Goal: Use online tool/utility: Use online tool/utility

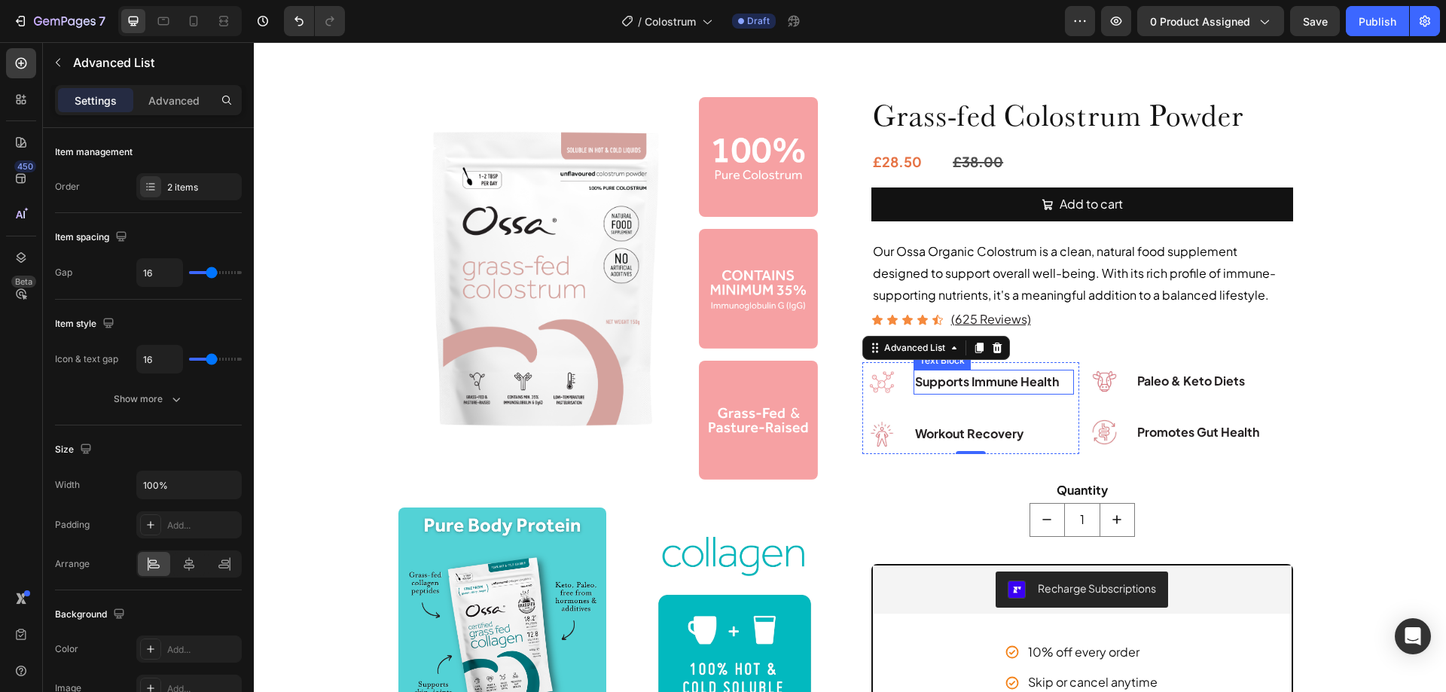
scroll to position [151, 0]
click at [1126, 424] on li "Image Promotes Gut Health Text Block" at bounding box center [1180, 432] width 190 height 38
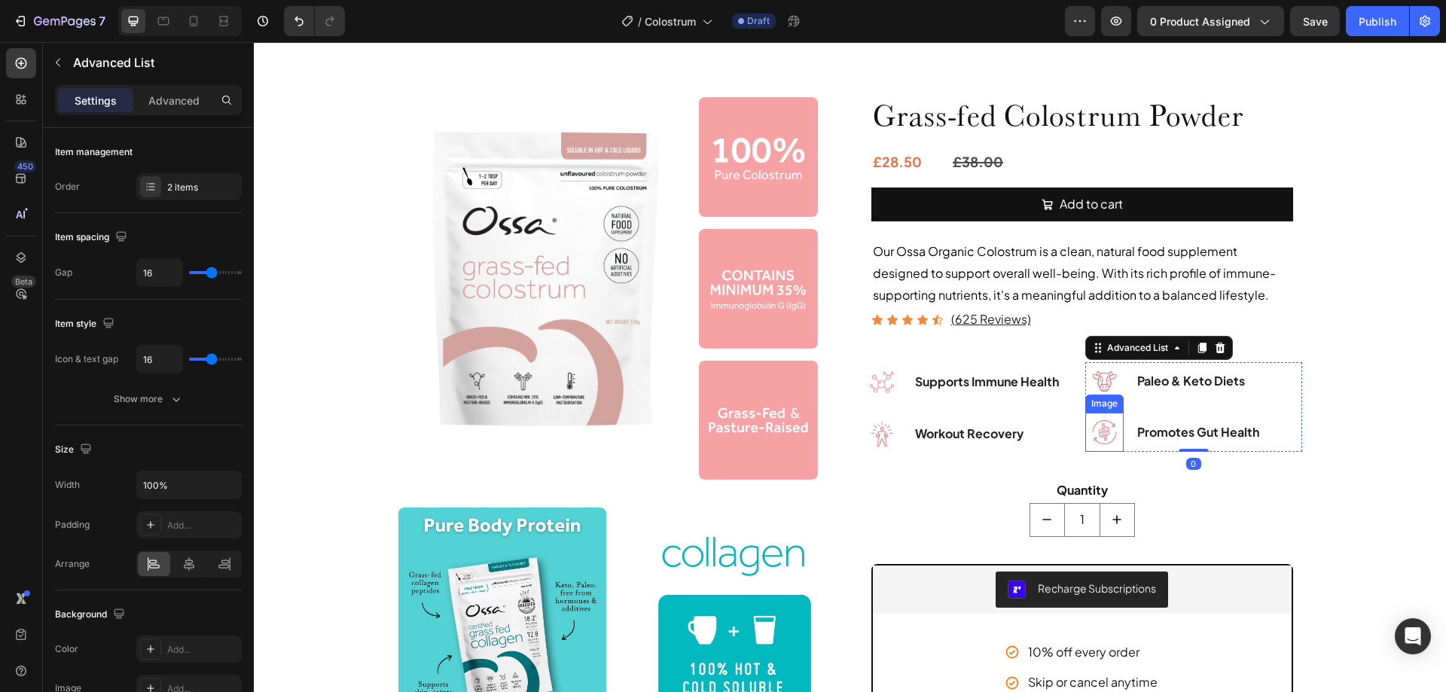
click at [1105, 428] on img at bounding box center [1104, 432] width 38 height 38
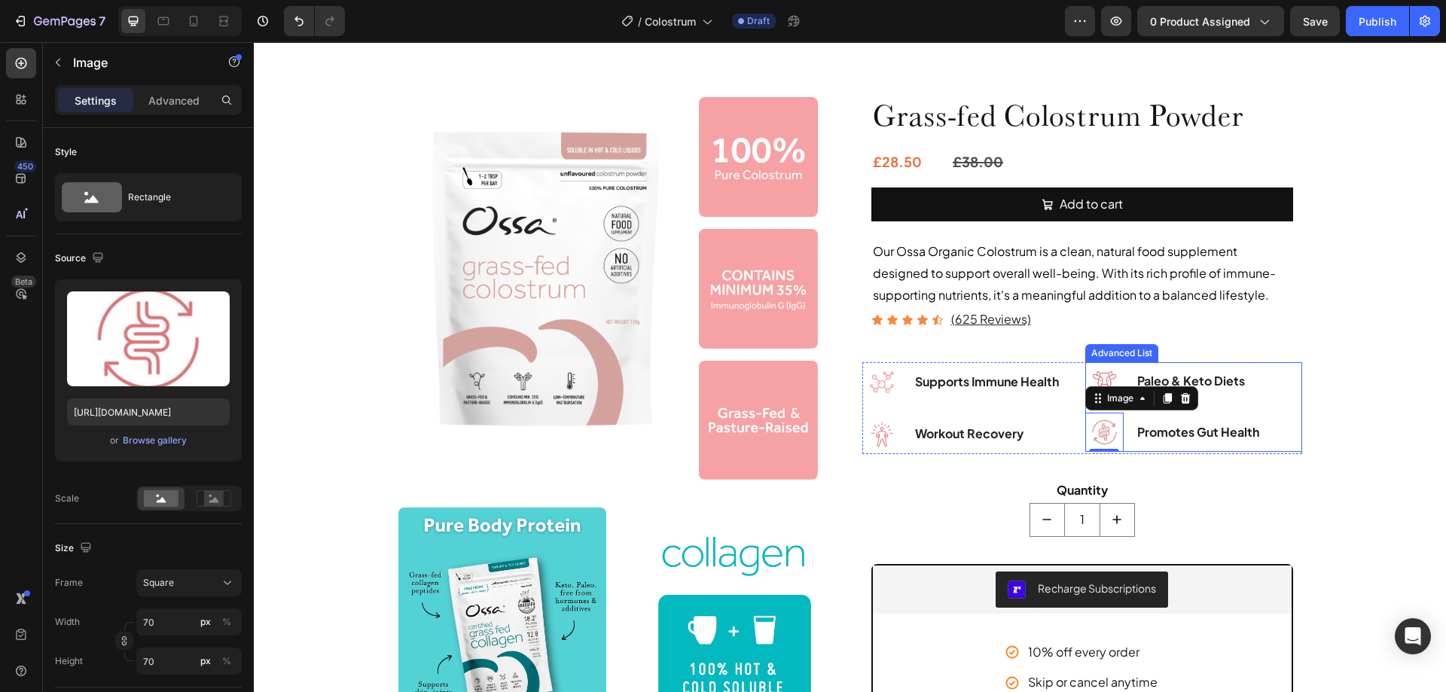
click at [1123, 433] on li "Image 0 Promotes Gut Health Text Block" at bounding box center [1180, 432] width 190 height 38
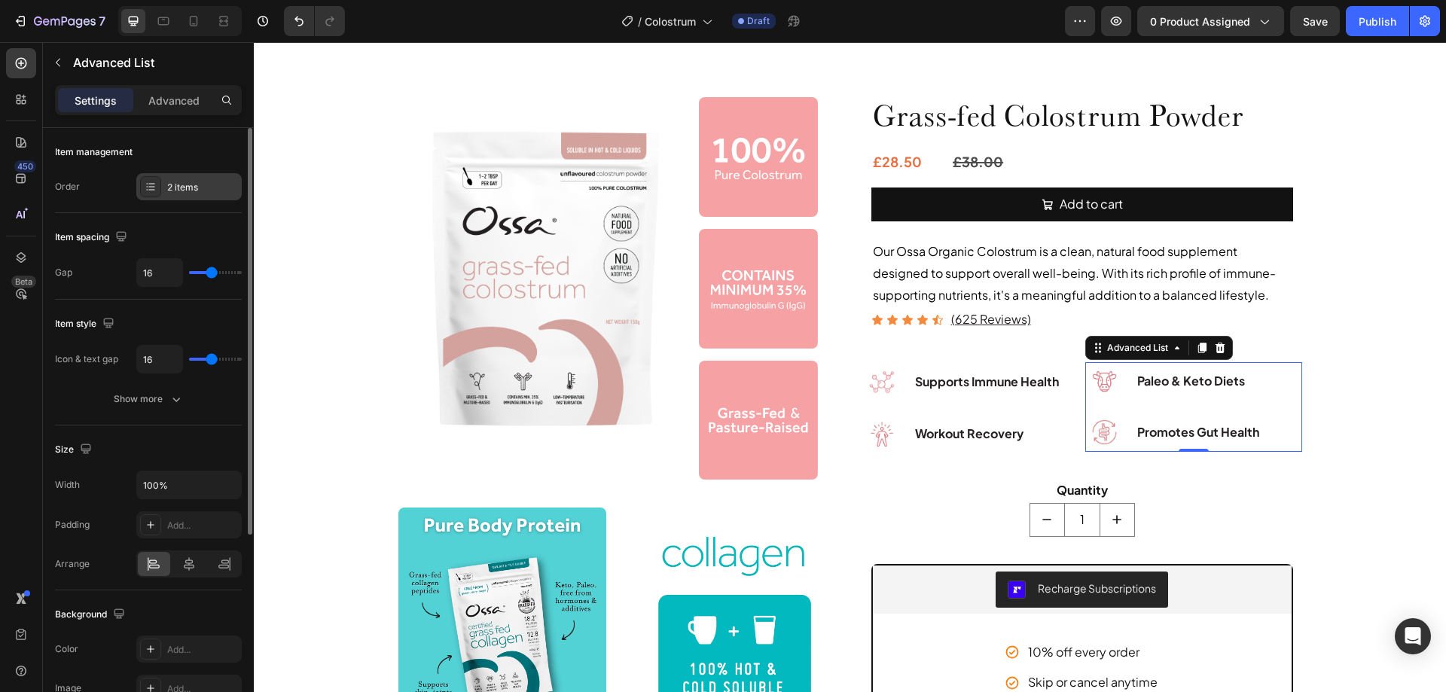
click at [157, 187] on div at bounding box center [150, 186] width 21 height 21
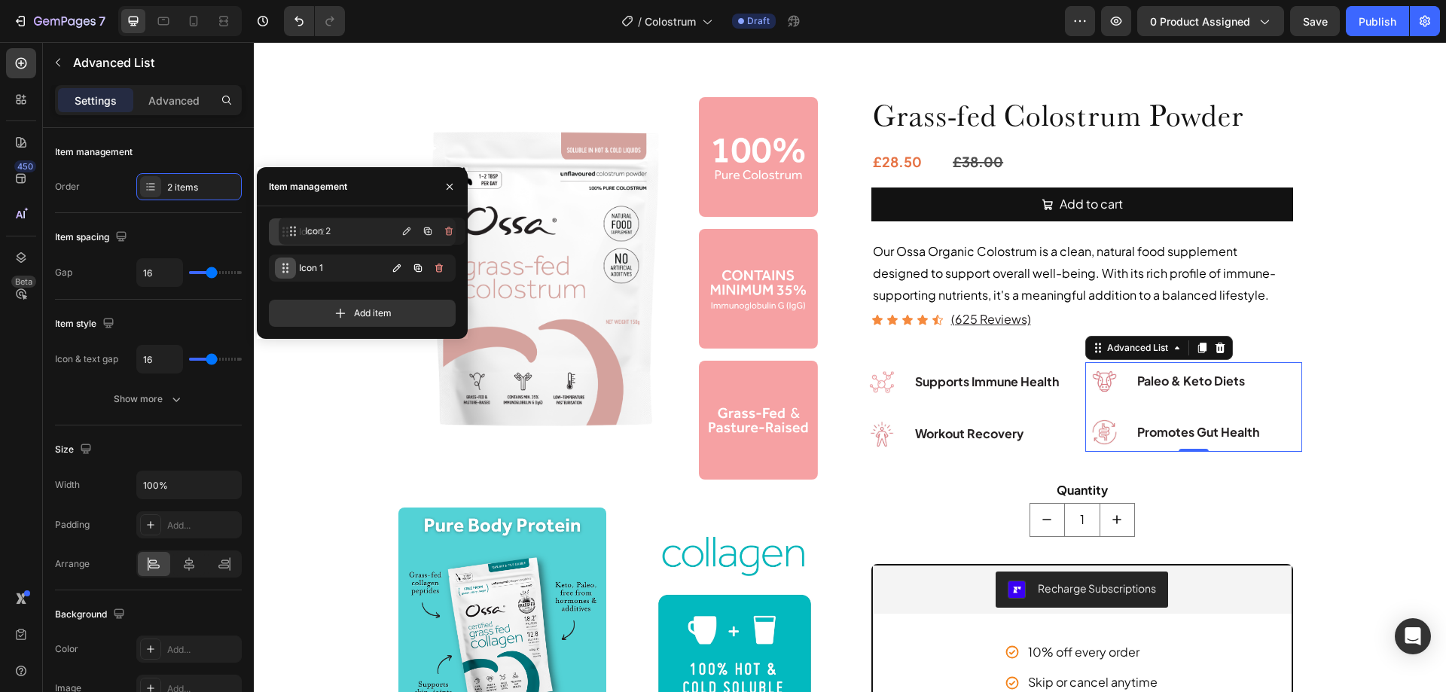
drag, startPoint x: 282, startPoint y: 265, endPoint x: 292, endPoint y: 228, distance: 38.2
click at [456, 187] on button "button" at bounding box center [449, 187] width 24 height 24
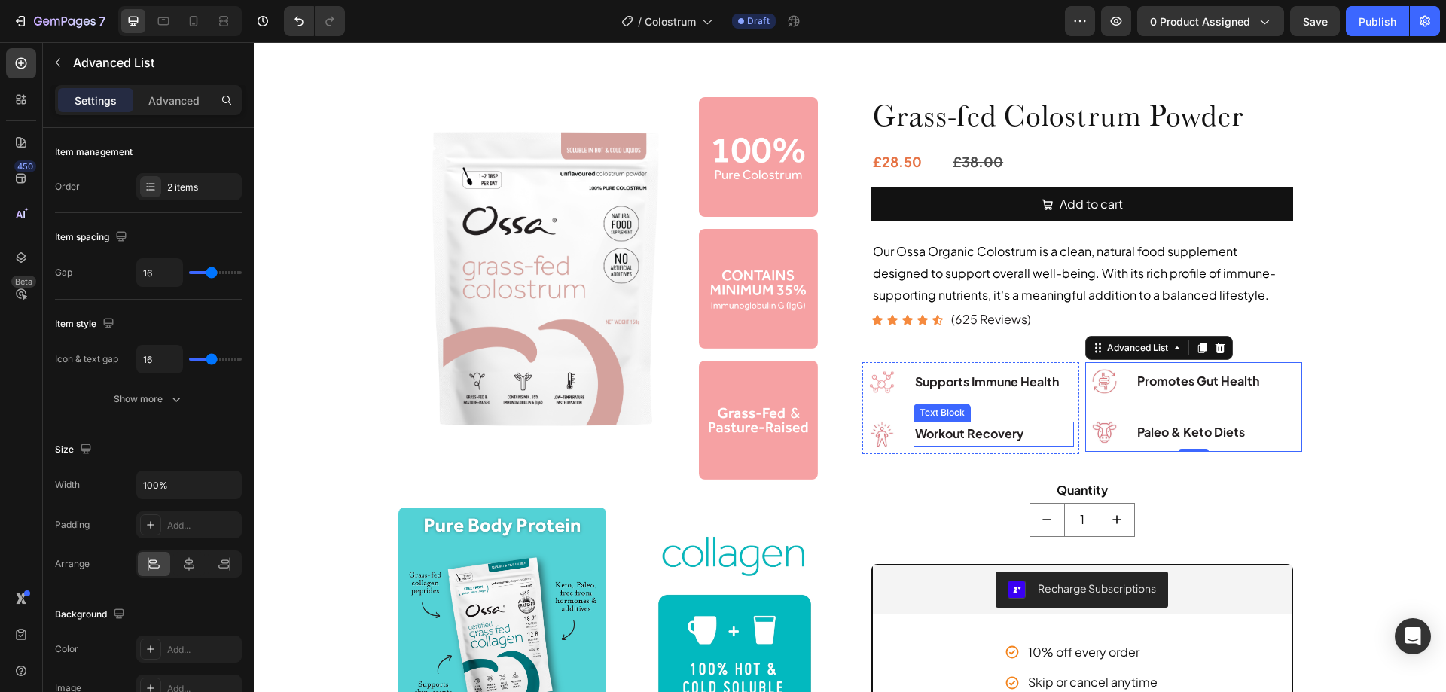
click at [969, 433] on p "Workout Recovery" at bounding box center [993, 434] width 157 height 22
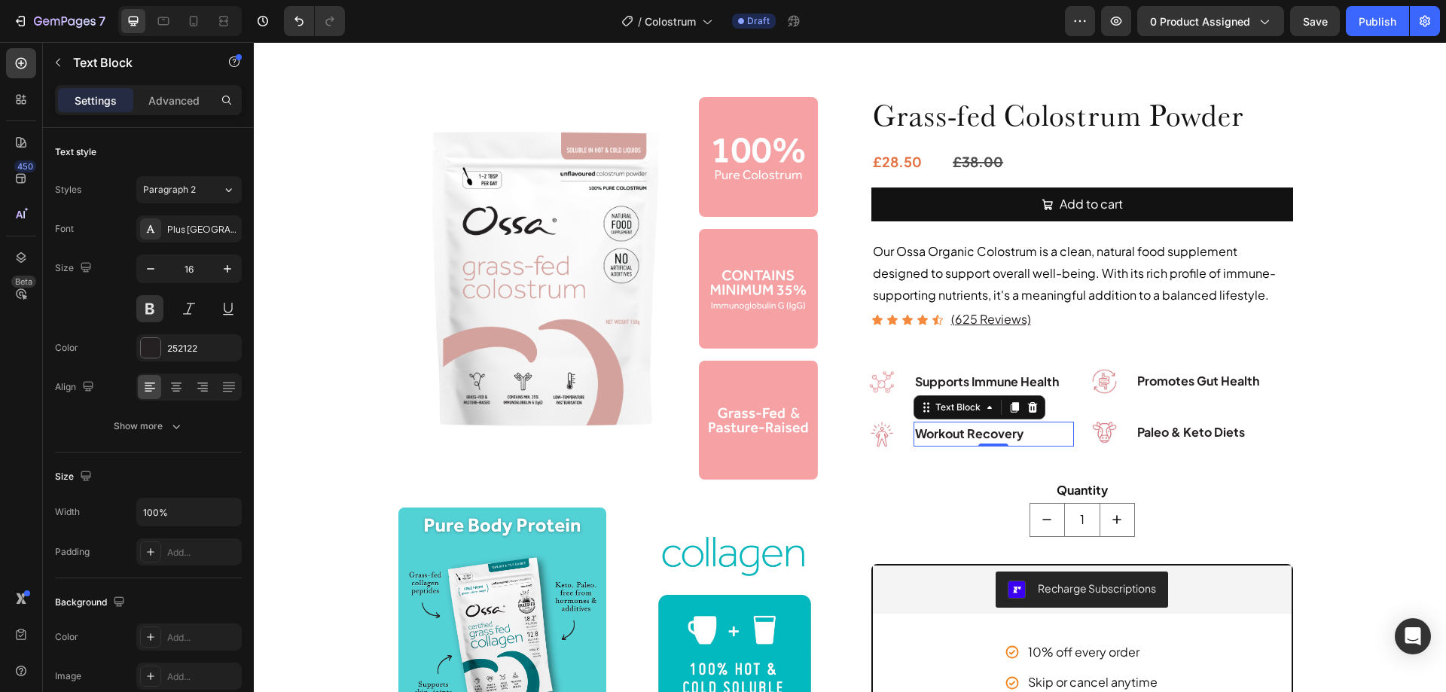
click at [952, 431] on p "Workout Recovery" at bounding box center [993, 434] width 157 height 22
click at [882, 434] on img at bounding box center [882, 434] width 40 height 40
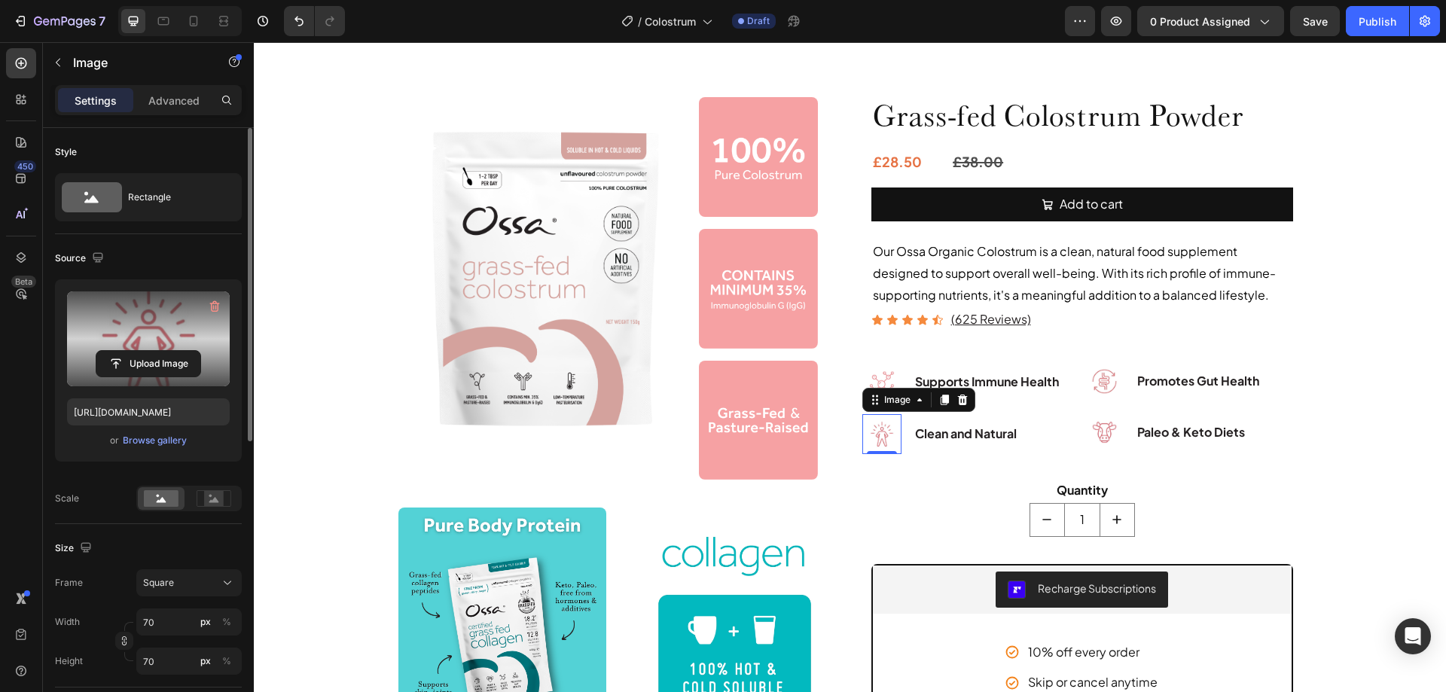
click at [147, 345] on label at bounding box center [148, 338] width 163 height 95
click at [147, 351] on input "file" at bounding box center [148, 364] width 104 height 26
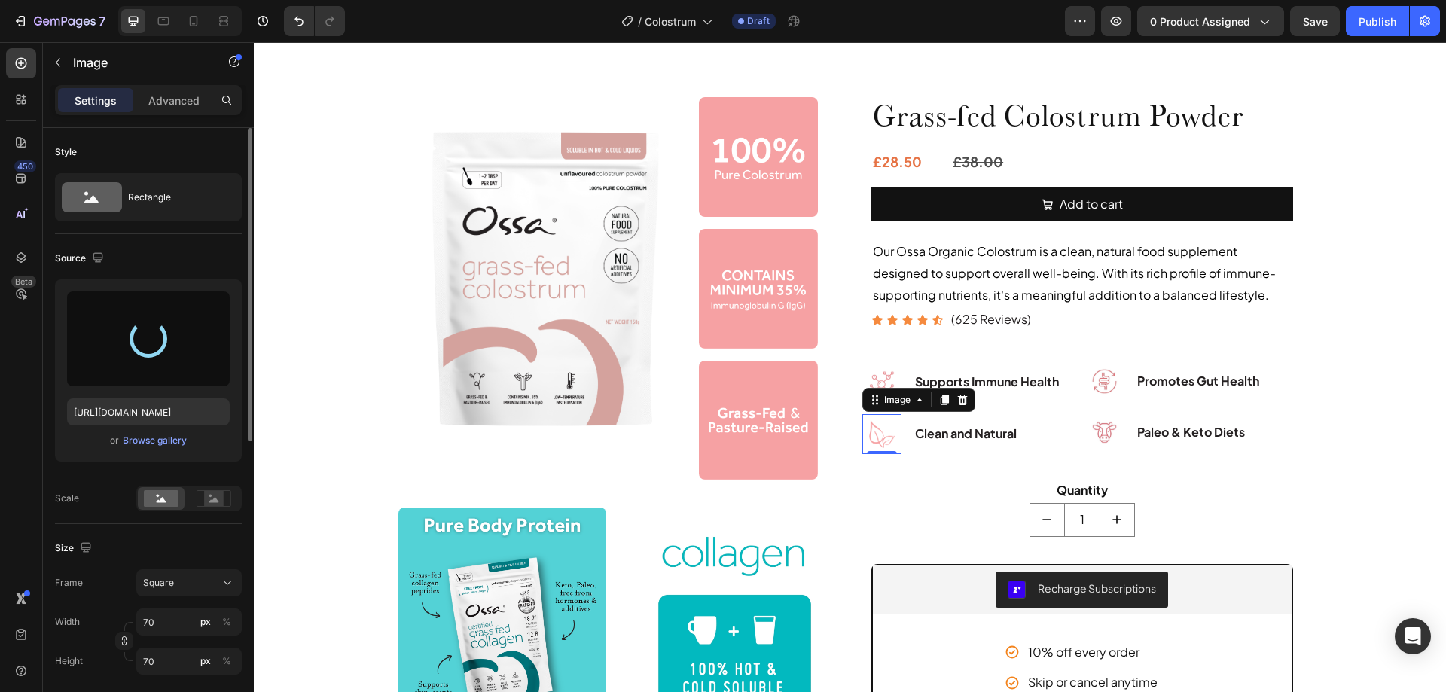
type input "[URL][DOMAIN_NAME]"
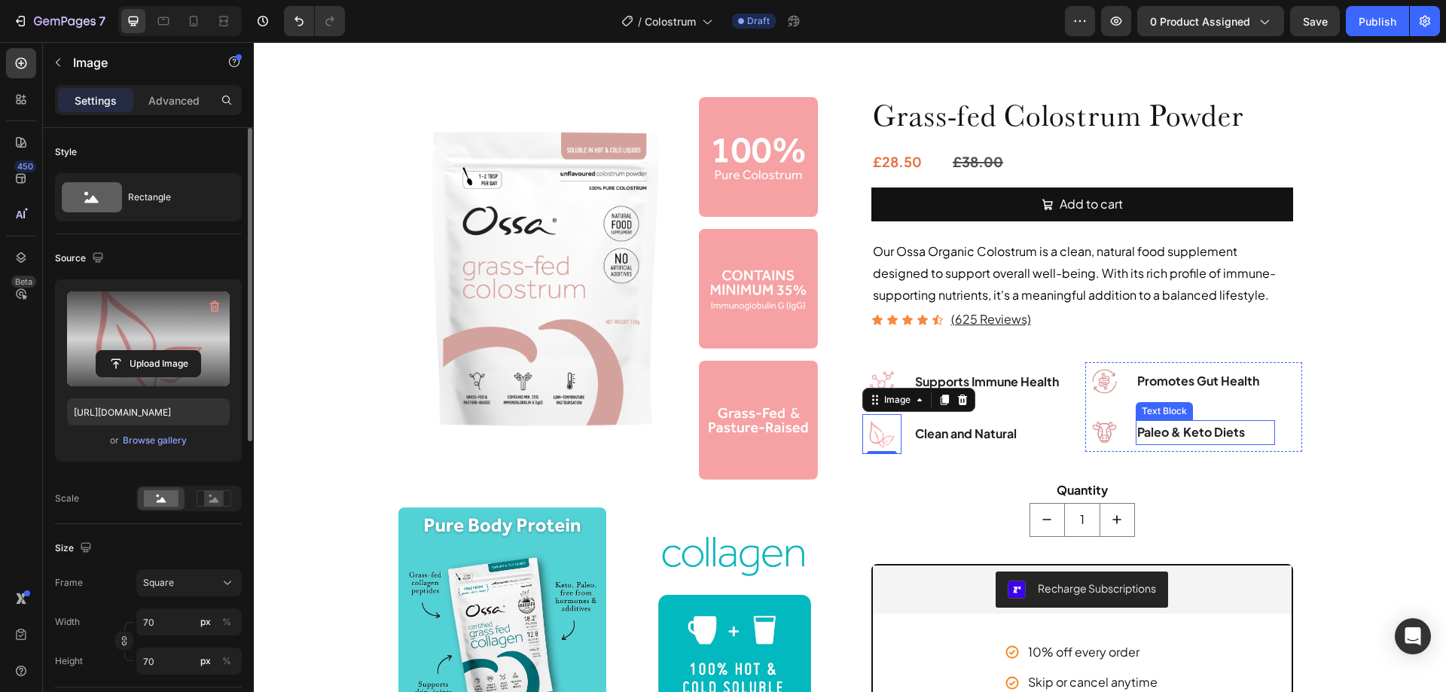
click at [1174, 428] on p "Paleo & Keto Diets" at bounding box center [1205, 433] width 136 height 22
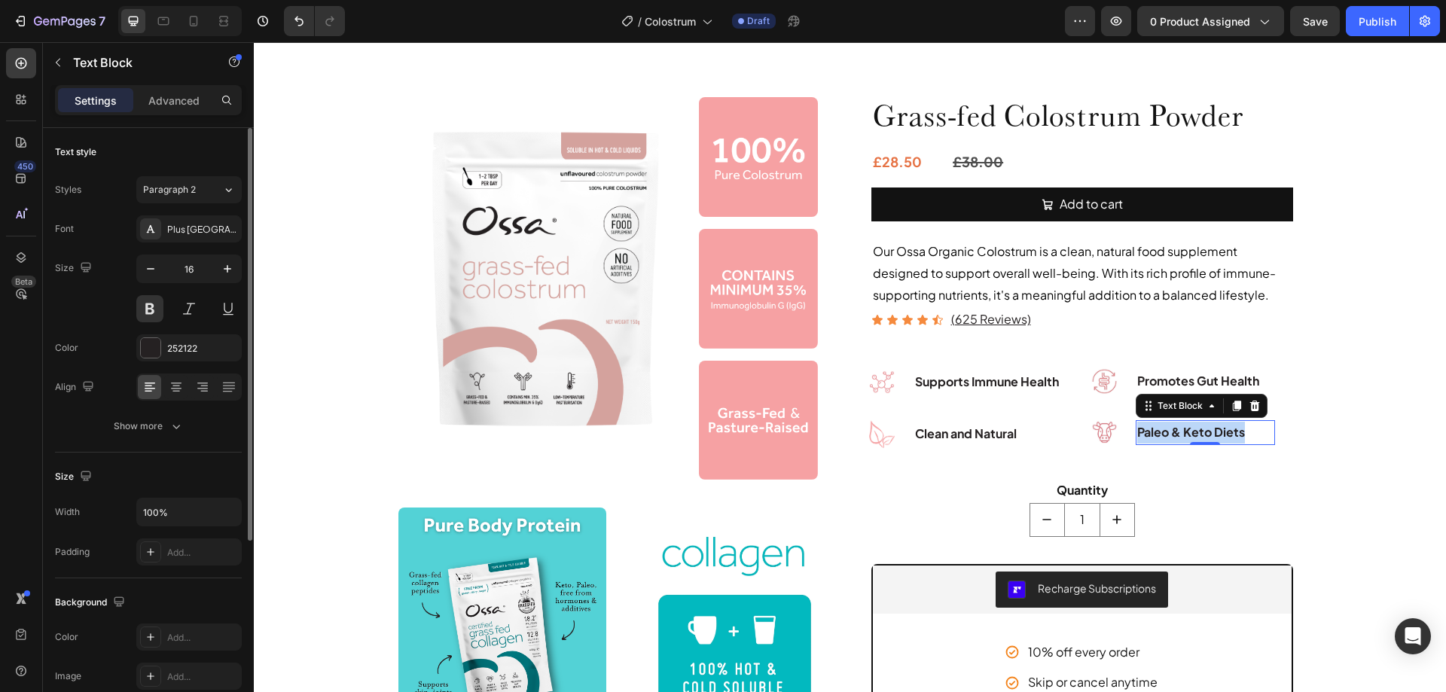
click at [1174, 428] on p "Paleo & Keto Diets" at bounding box center [1205, 433] width 136 height 22
click at [1088, 428] on img at bounding box center [1104, 432] width 38 height 38
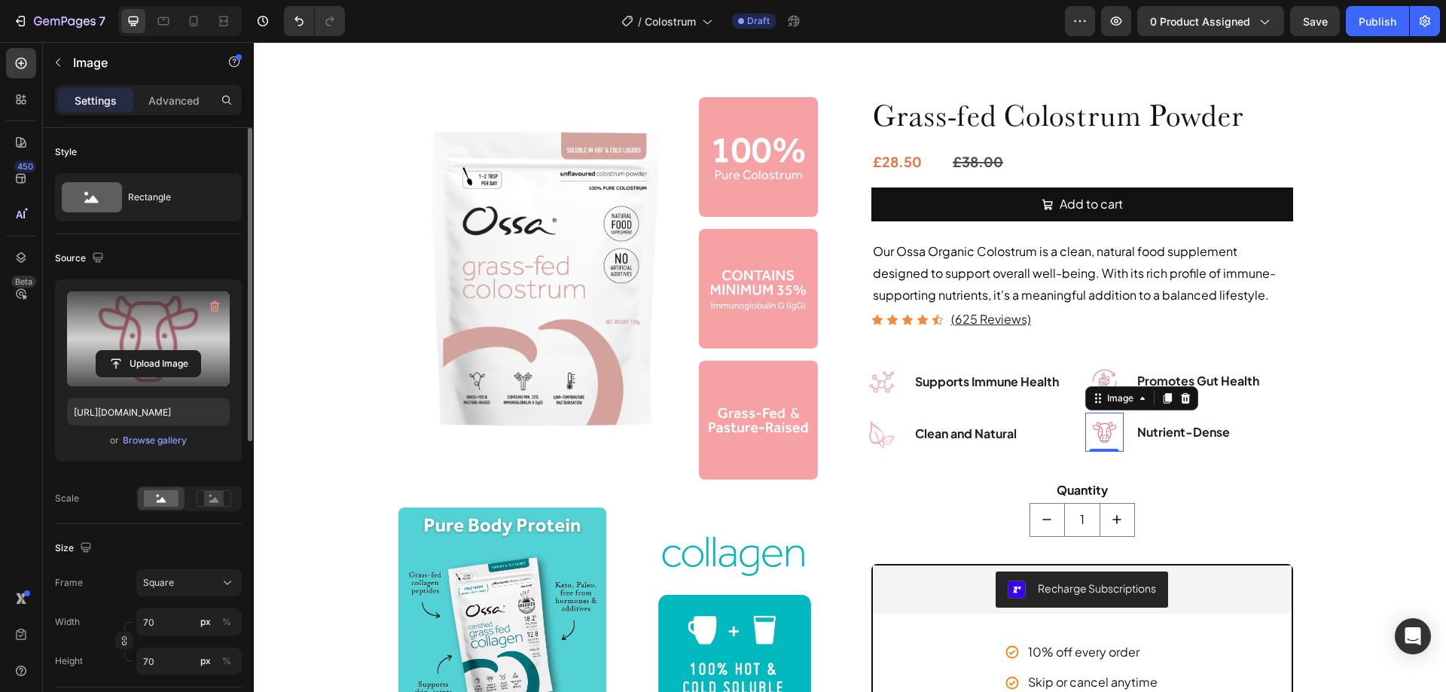
click at [139, 321] on label at bounding box center [148, 338] width 163 height 95
click at [139, 351] on input "file" at bounding box center [148, 364] width 104 height 26
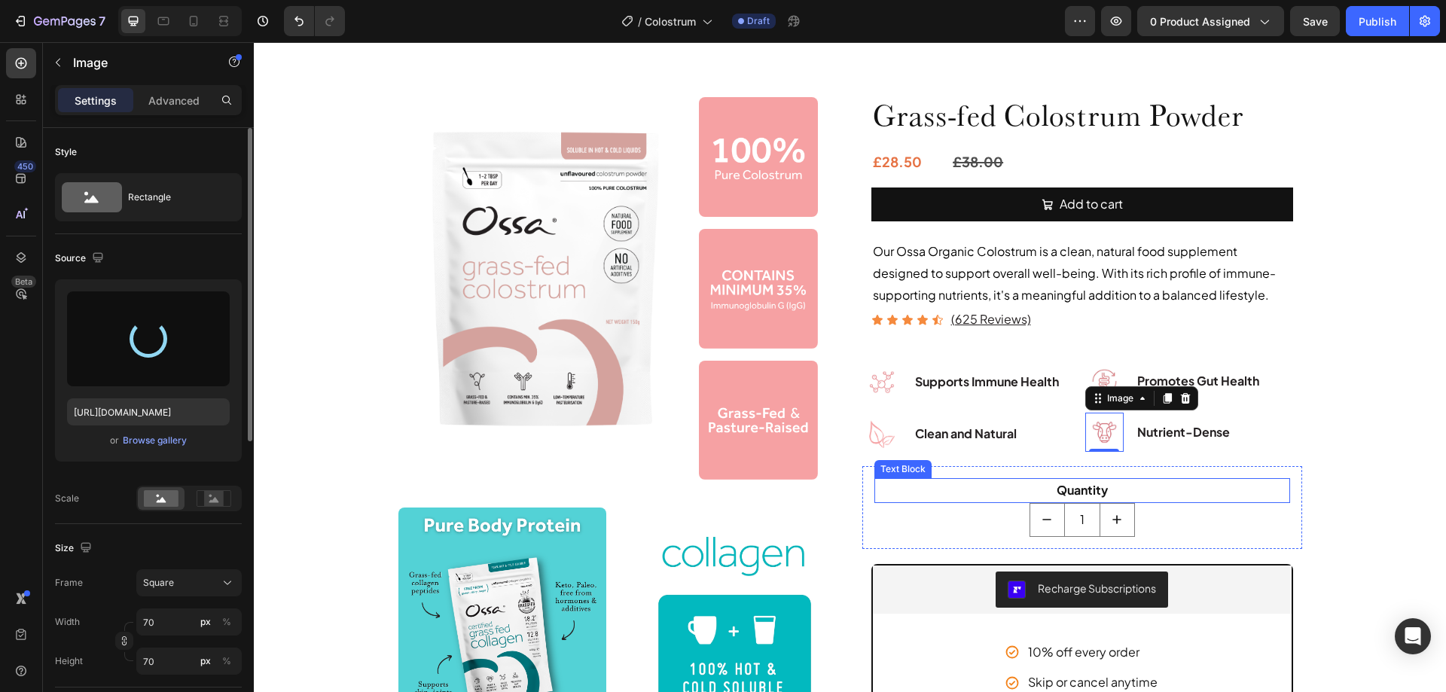
type input "[URL][DOMAIN_NAME]"
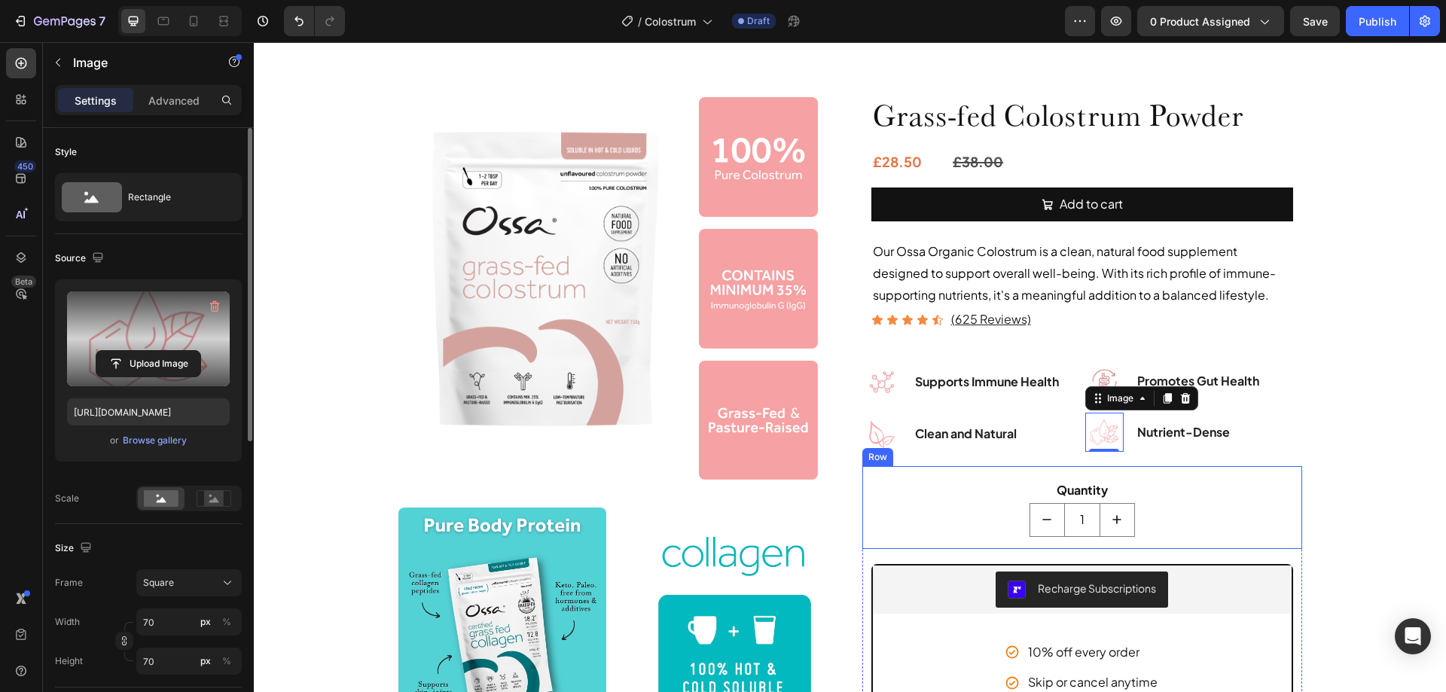
click at [1194, 471] on div "Quantity Text Block 1 Product Quantity Row" at bounding box center [1082, 507] width 440 height 83
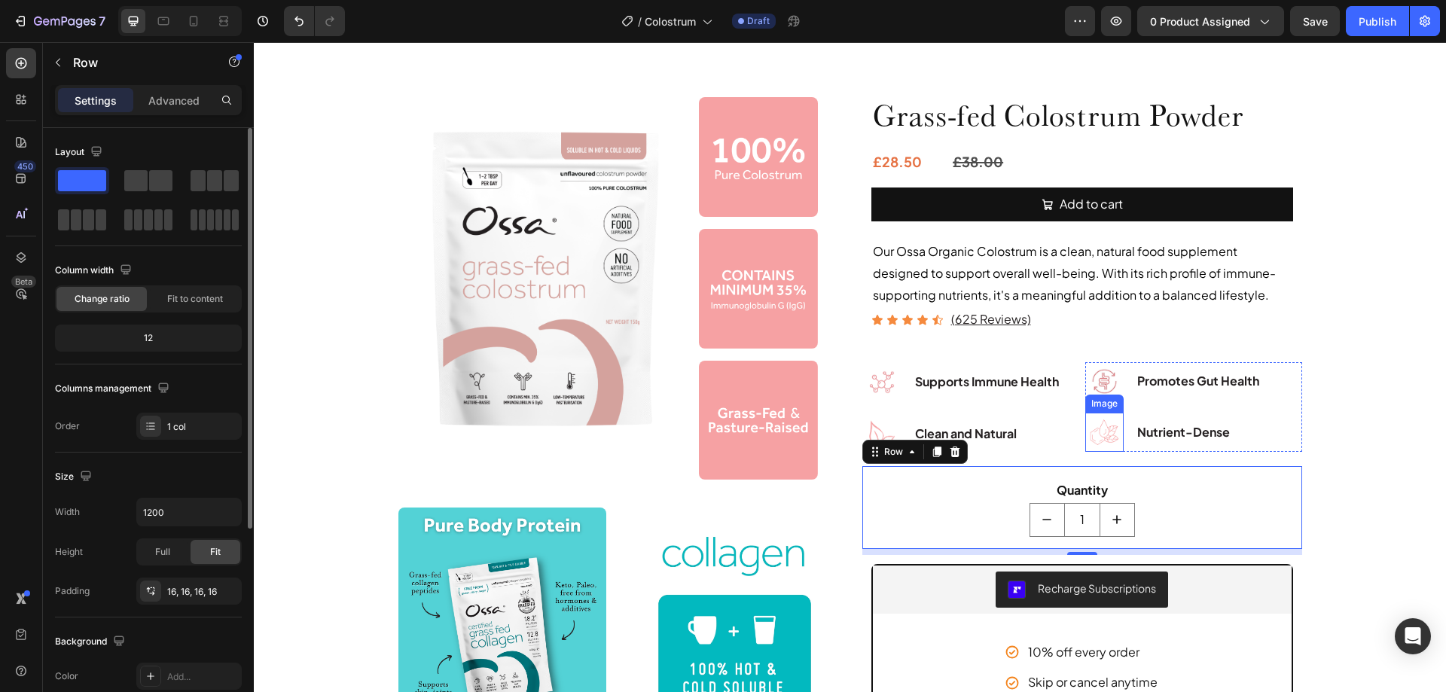
click at [1105, 436] on img at bounding box center [1104, 432] width 38 height 38
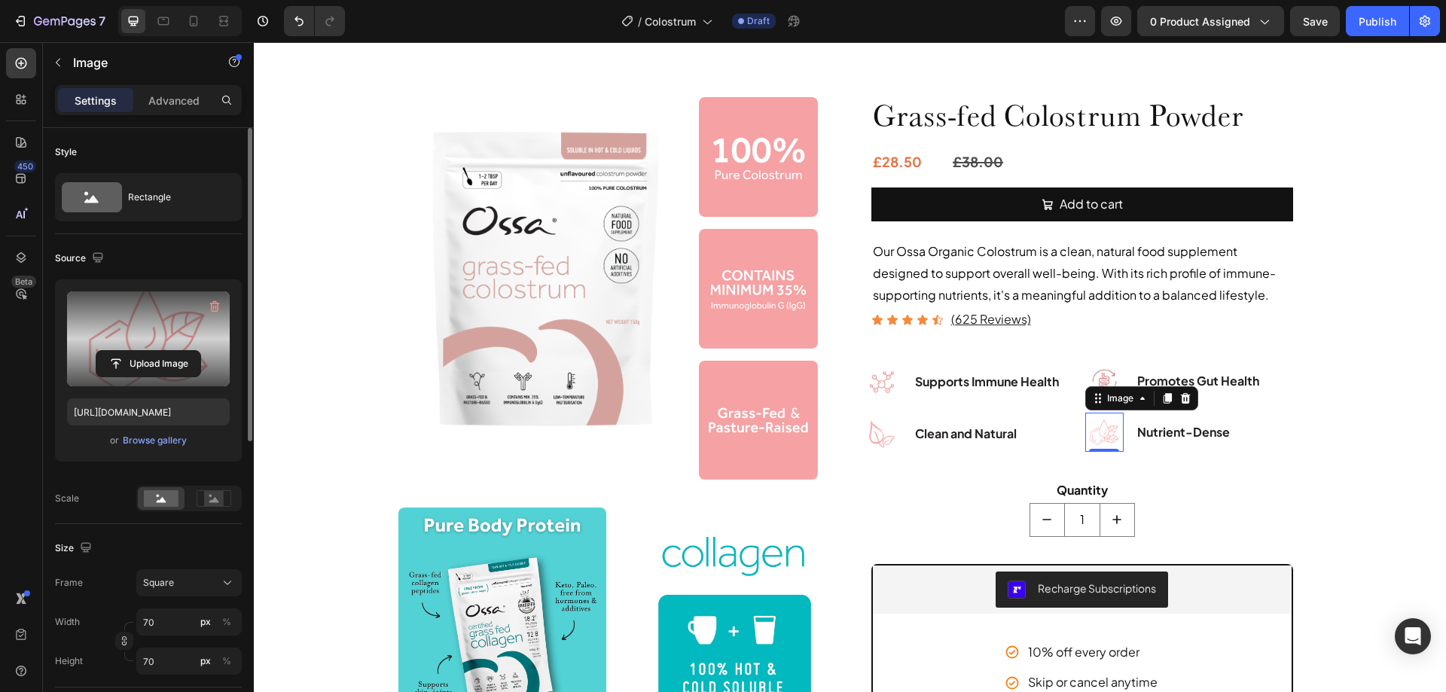
click at [148, 319] on label at bounding box center [148, 338] width 163 height 95
click at [148, 351] on input "file" at bounding box center [148, 364] width 104 height 26
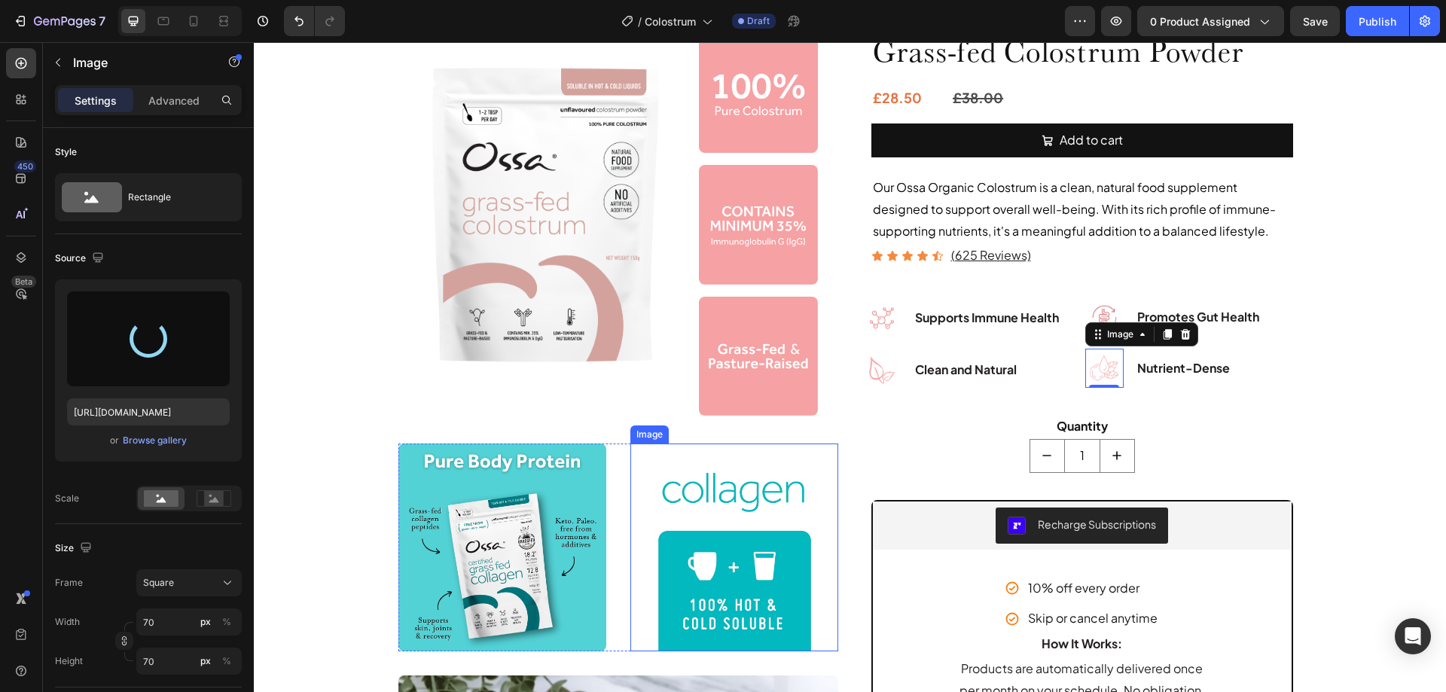
scroll to position [302, 0]
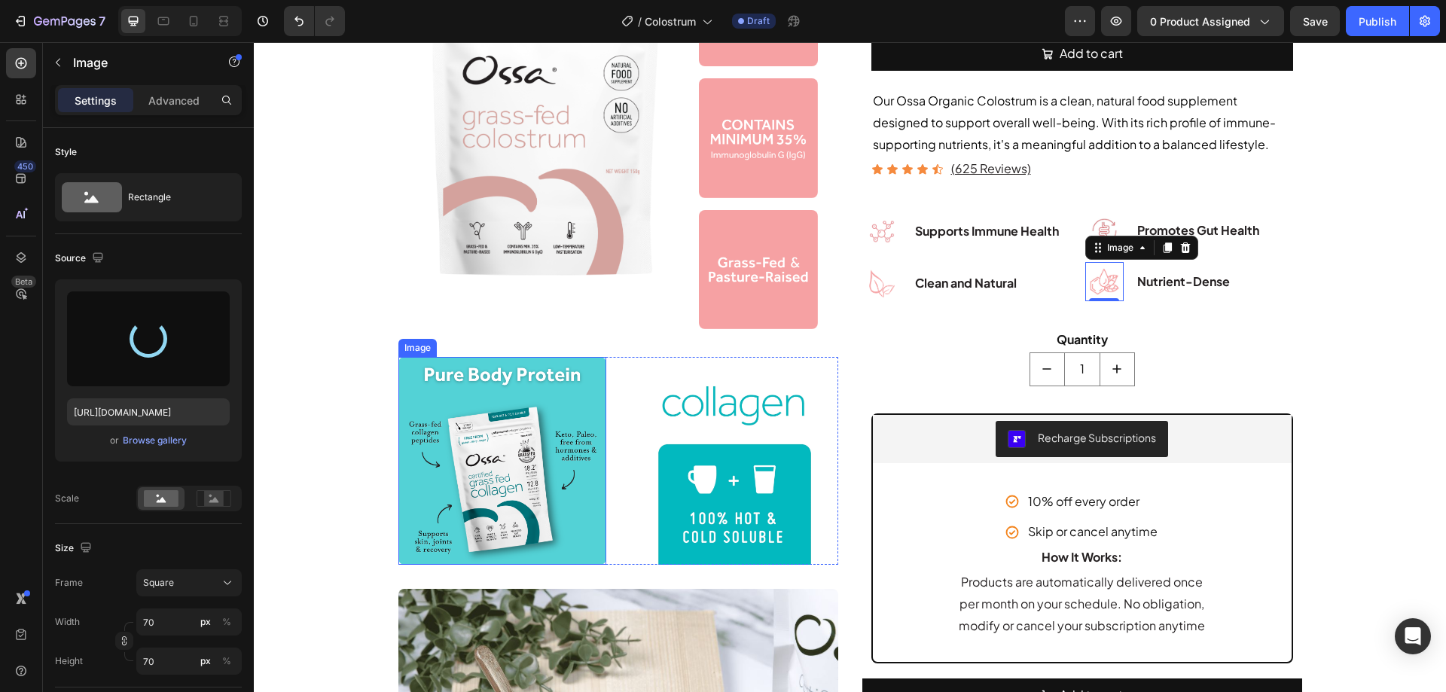
type input "[URL][DOMAIN_NAME]"
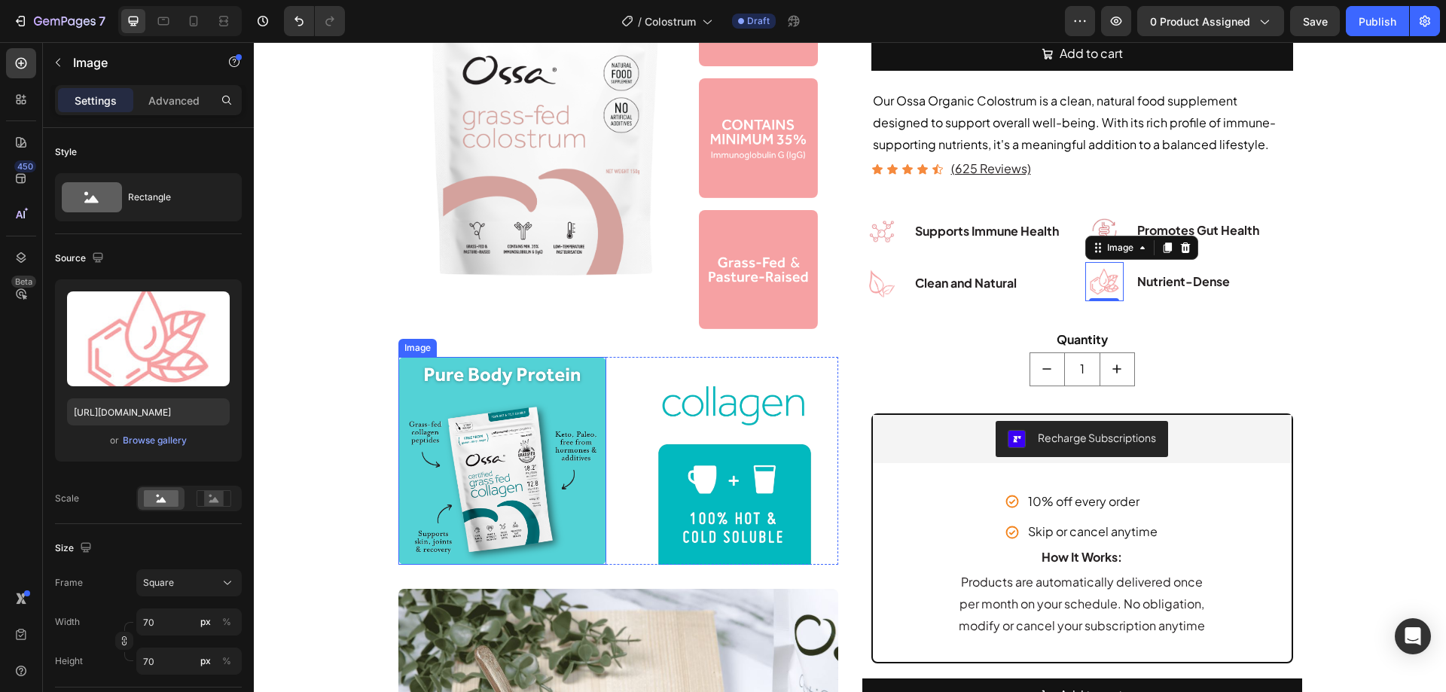
click at [507, 439] on img at bounding box center [502, 461] width 208 height 208
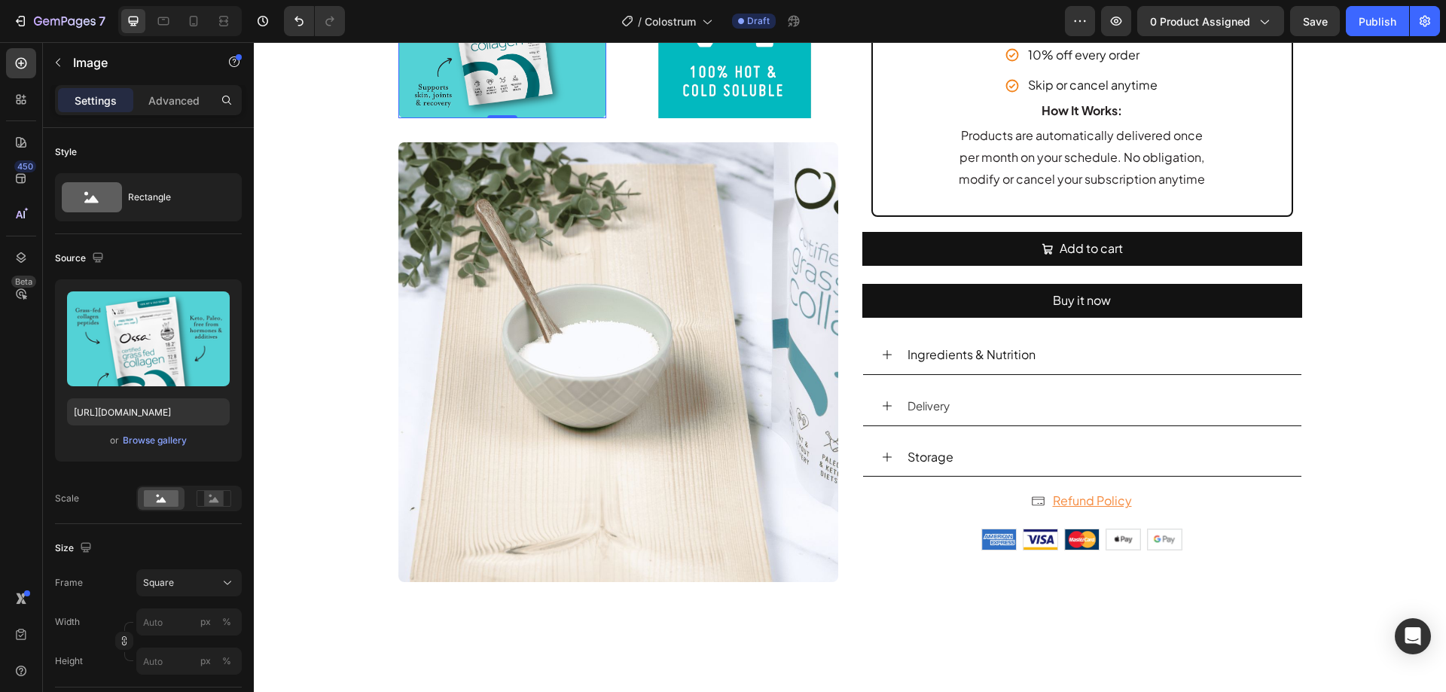
scroll to position [754, 0]
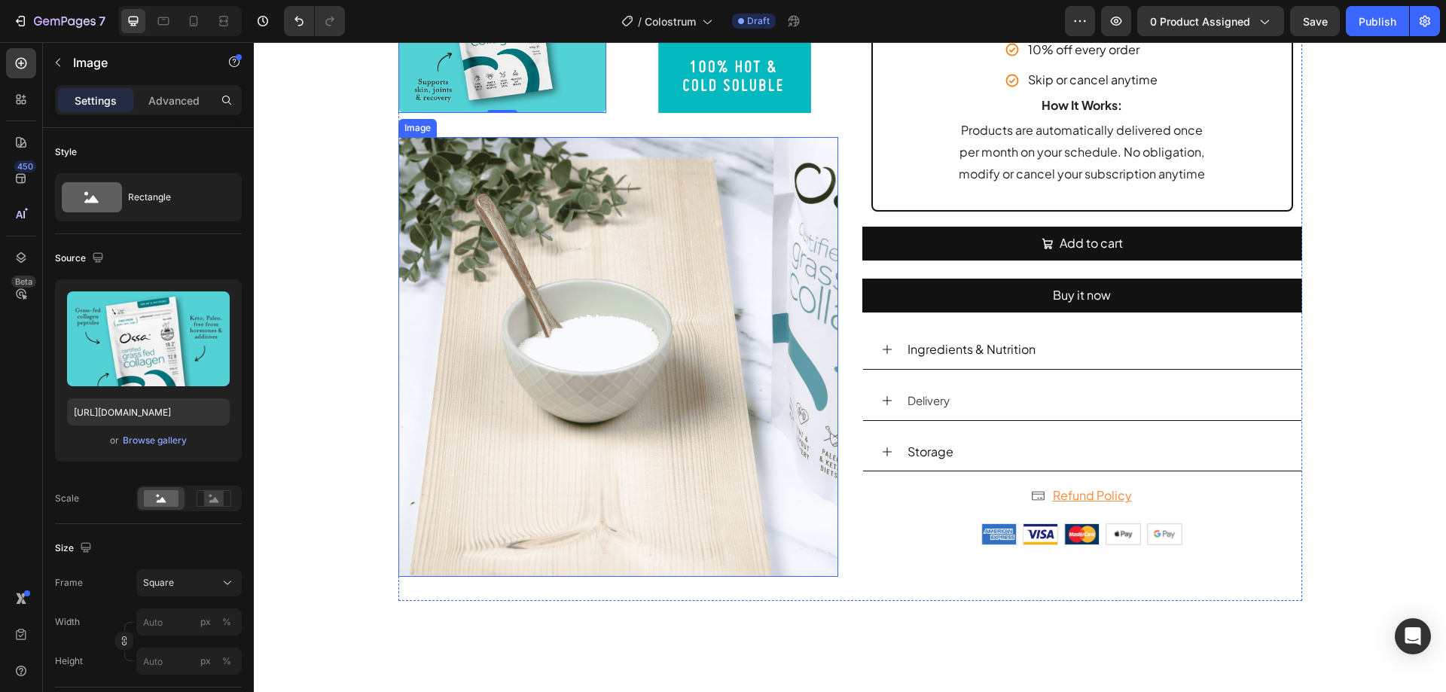
click at [603, 318] on img at bounding box center [618, 357] width 440 height 440
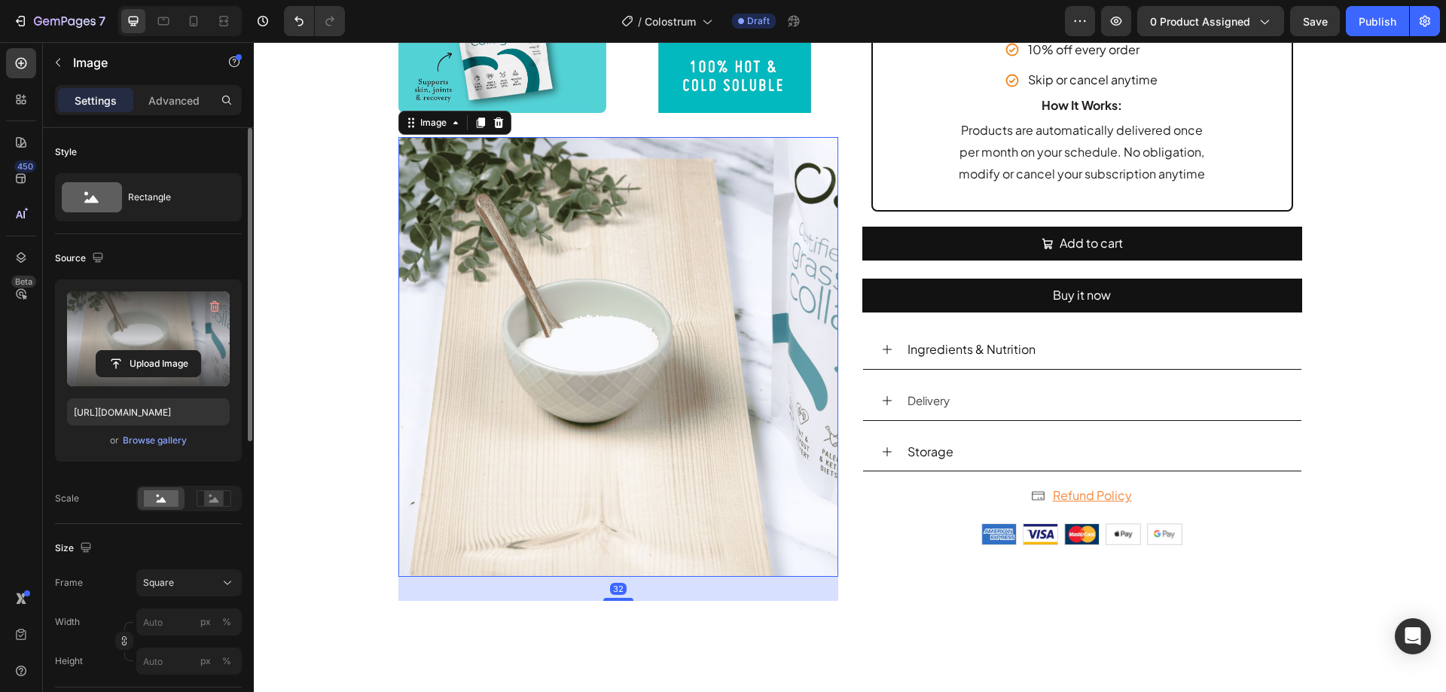
click at [147, 328] on label at bounding box center [148, 338] width 163 height 95
click at [147, 351] on input "file" at bounding box center [148, 364] width 104 height 26
click at [115, 320] on label at bounding box center [148, 338] width 163 height 95
click at [115, 351] on input "file" at bounding box center [148, 364] width 104 height 26
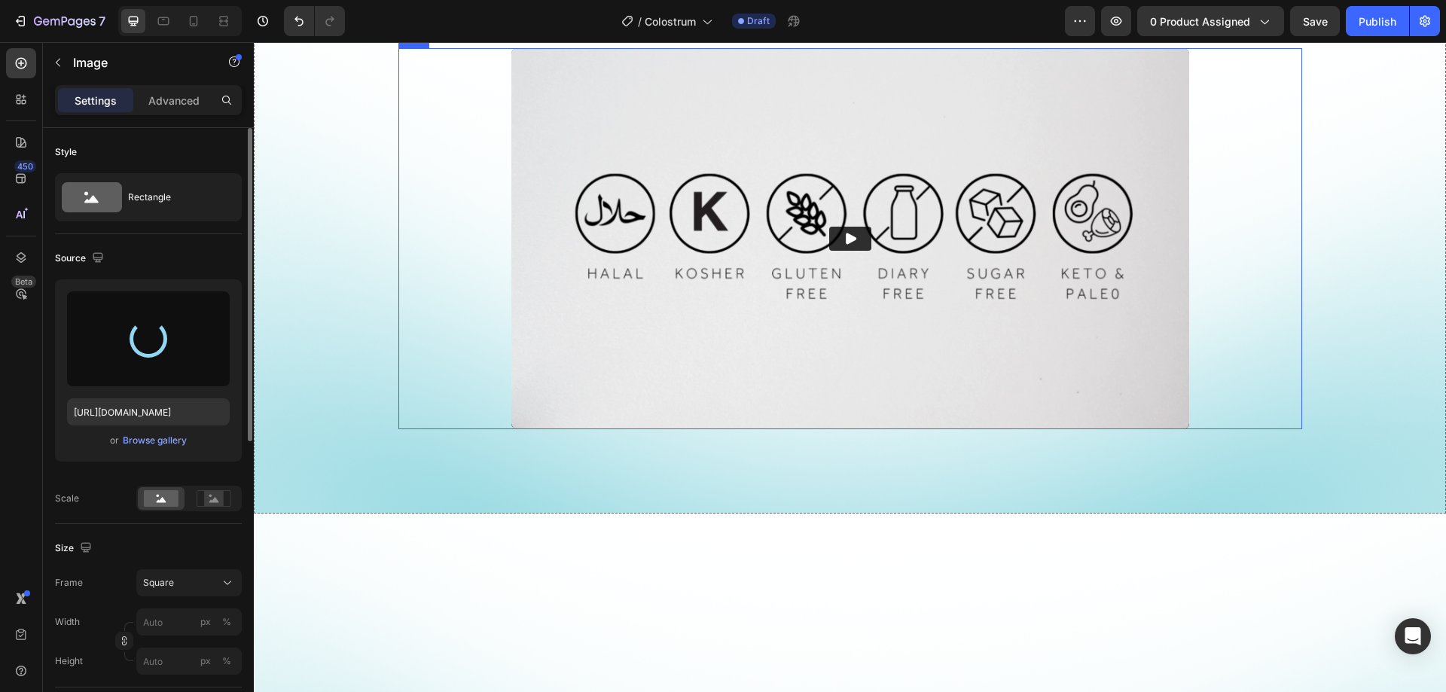
scroll to position [1593, 0]
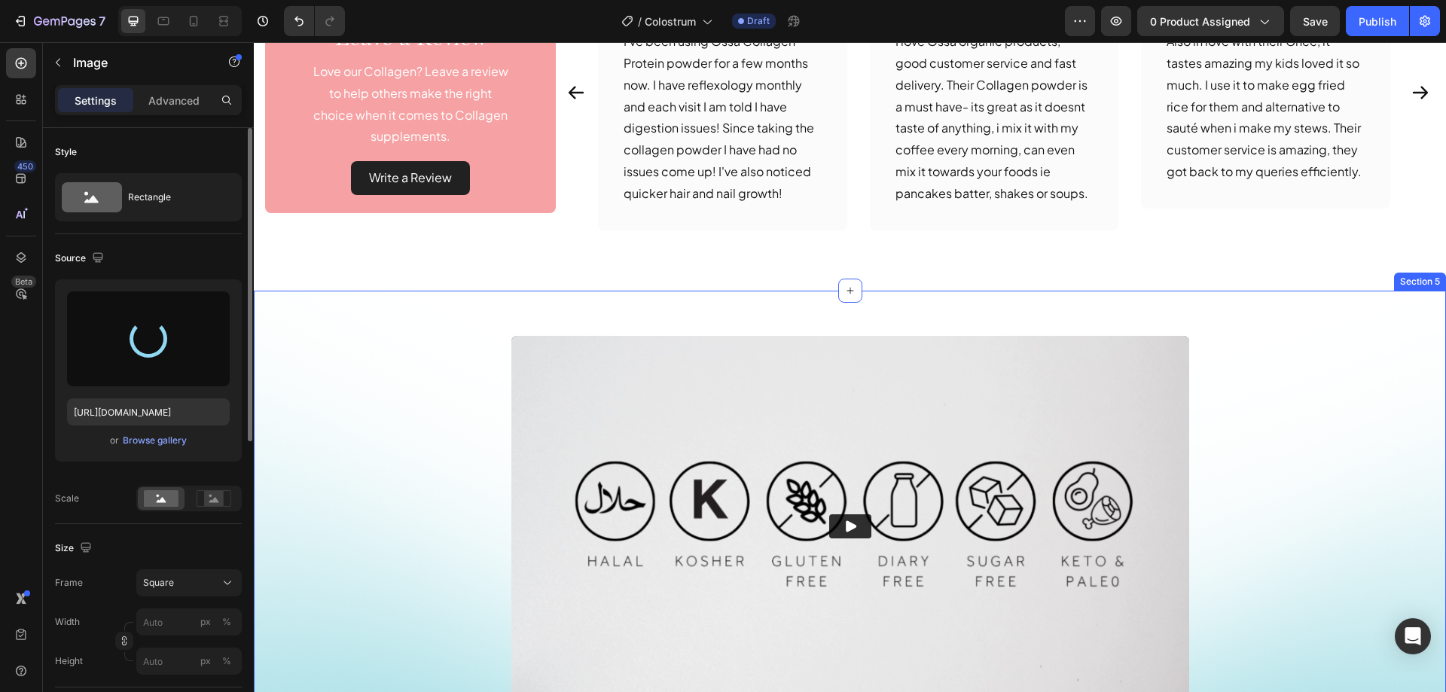
click at [340, 334] on div "Video Row Row Section 5" at bounding box center [850, 546] width 1192 height 511
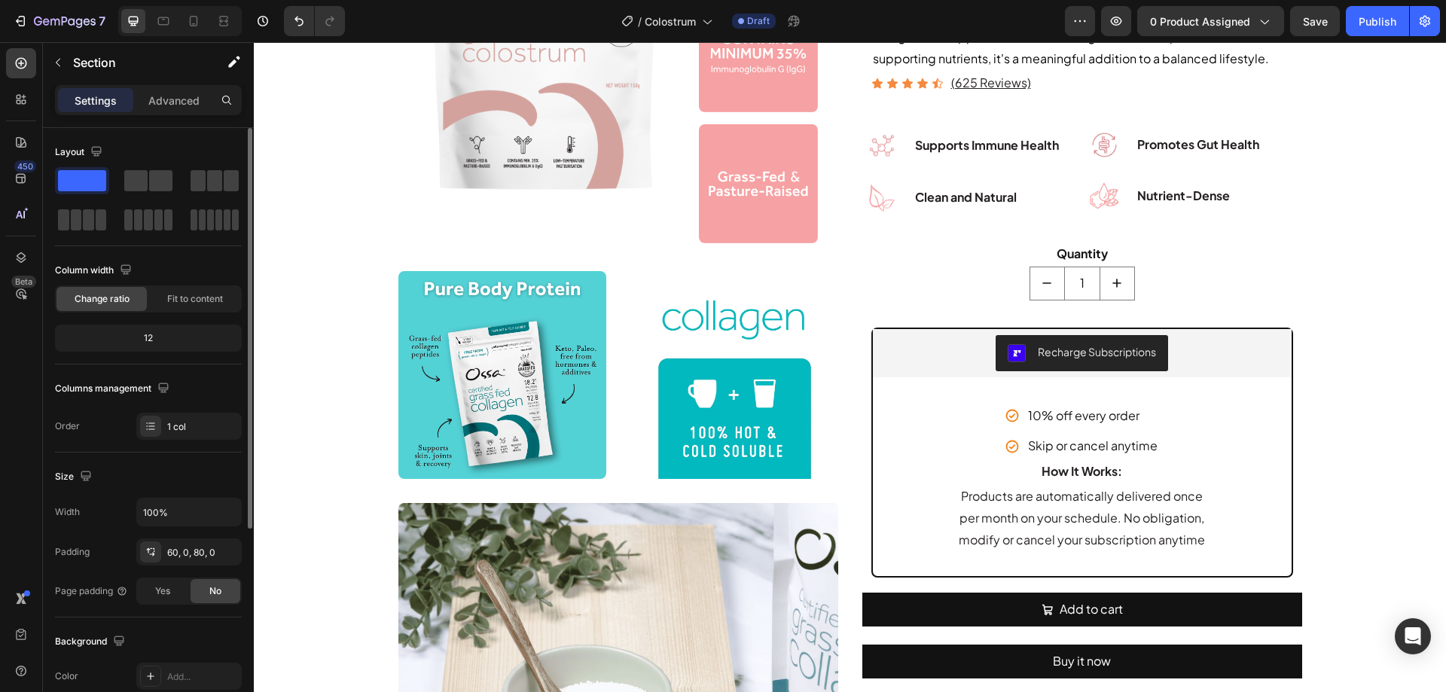
scroll to position [614, 0]
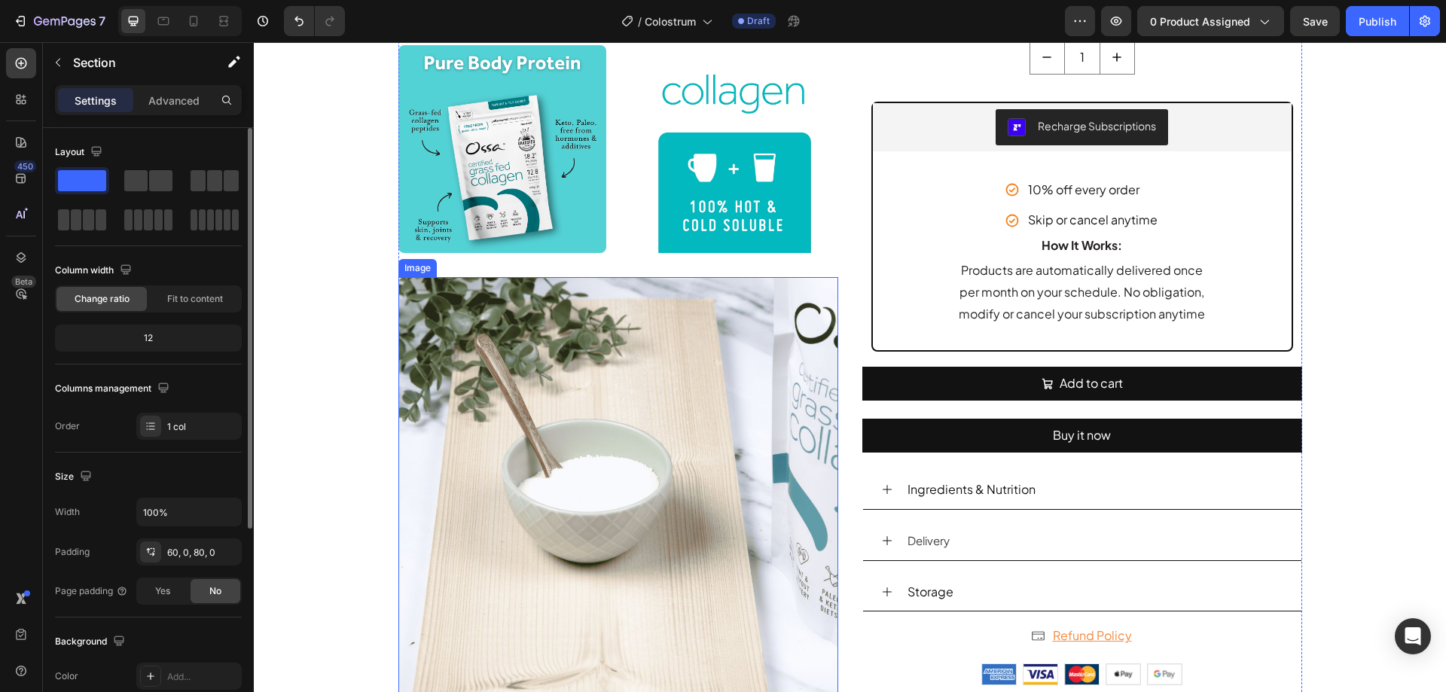
click at [562, 359] on img at bounding box center [618, 497] width 440 height 440
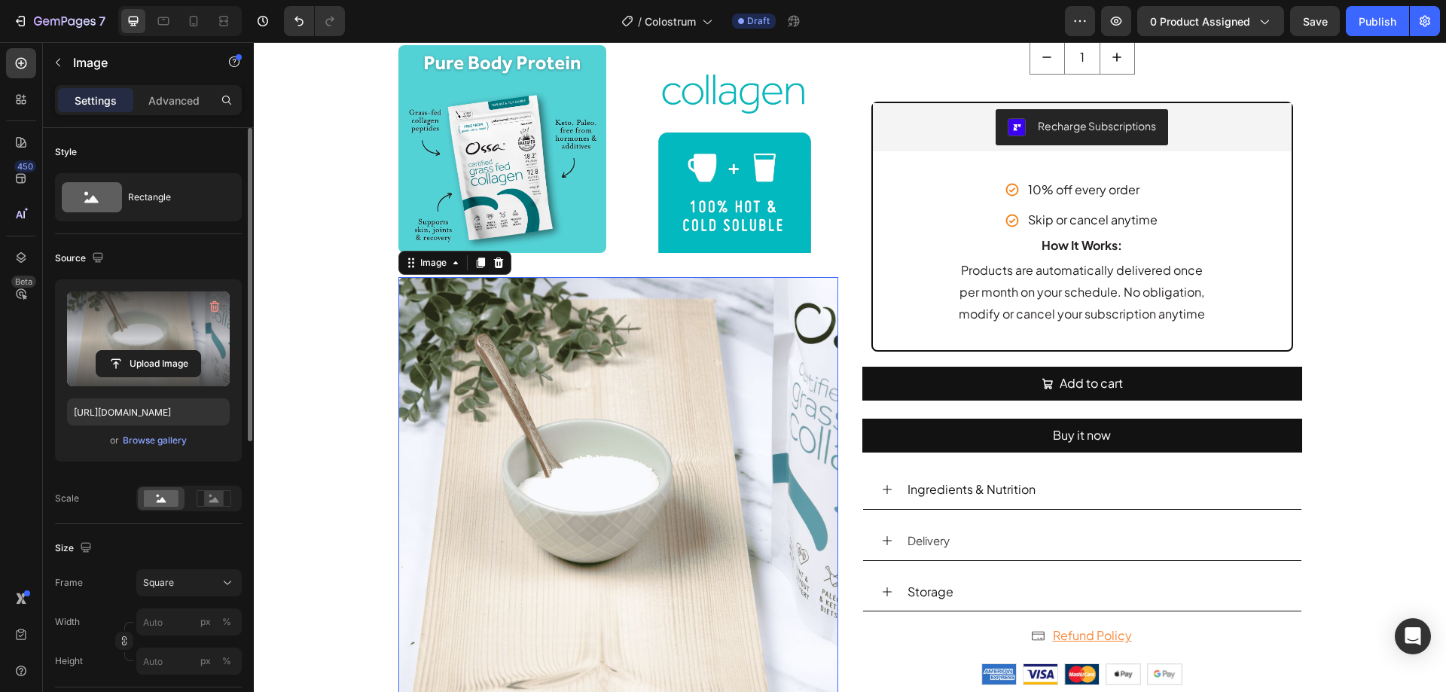
click at [140, 328] on label at bounding box center [148, 338] width 163 height 95
click at [140, 351] on input "file" at bounding box center [148, 364] width 104 height 26
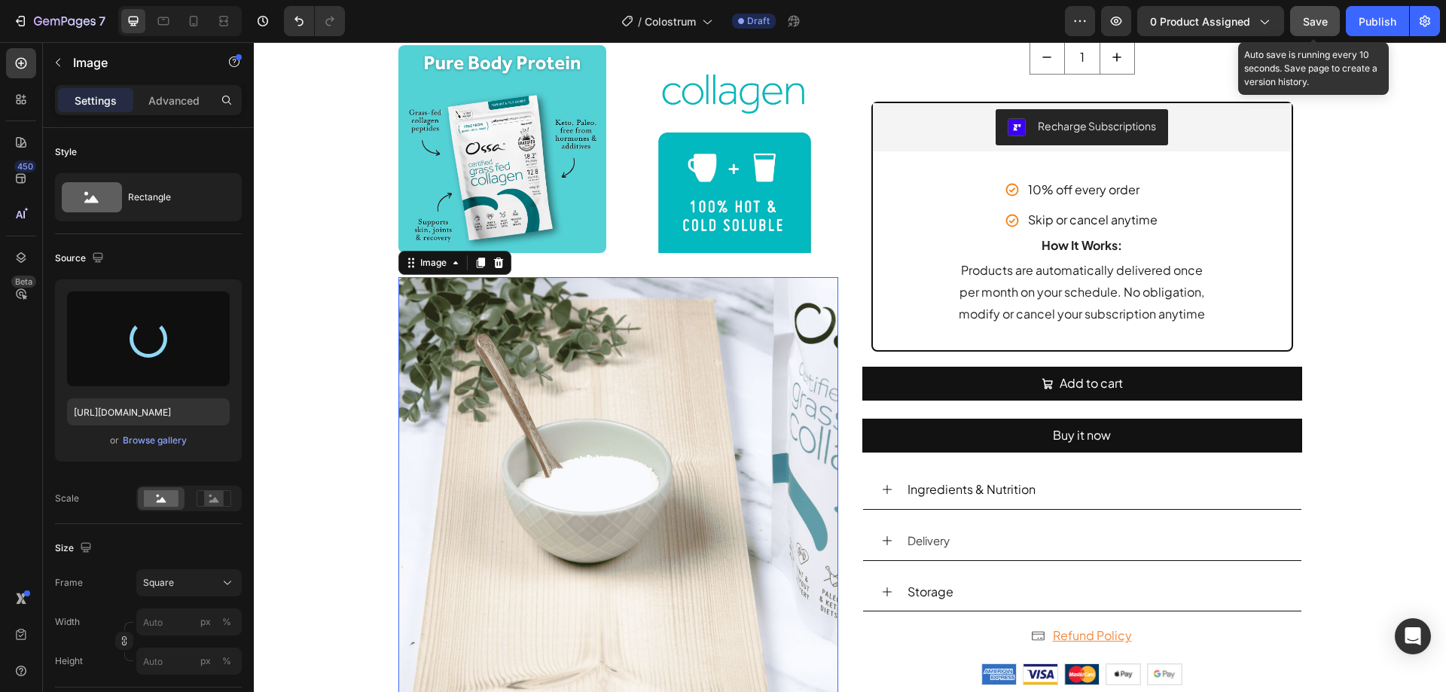
click at [1319, 23] on span "Save" at bounding box center [1315, 21] width 25 height 13
